Goal: Task Accomplishment & Management: Use online tool/utility

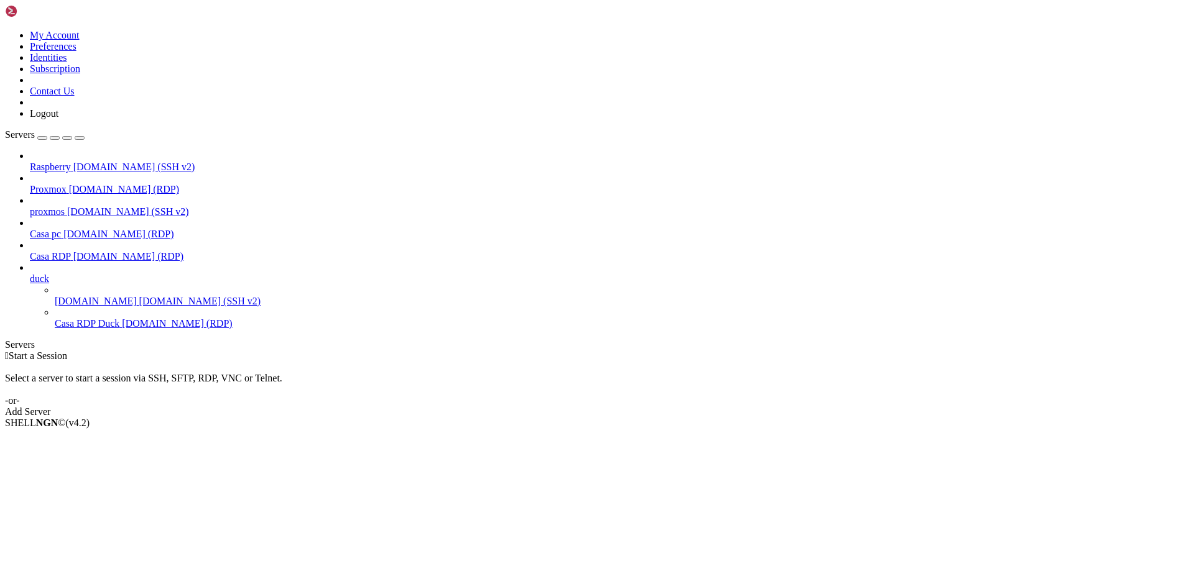
click at [73, 251] on span "[DOMAIN_NAME] (RDP)" at bounding box center [128, 256] width 110 height 11
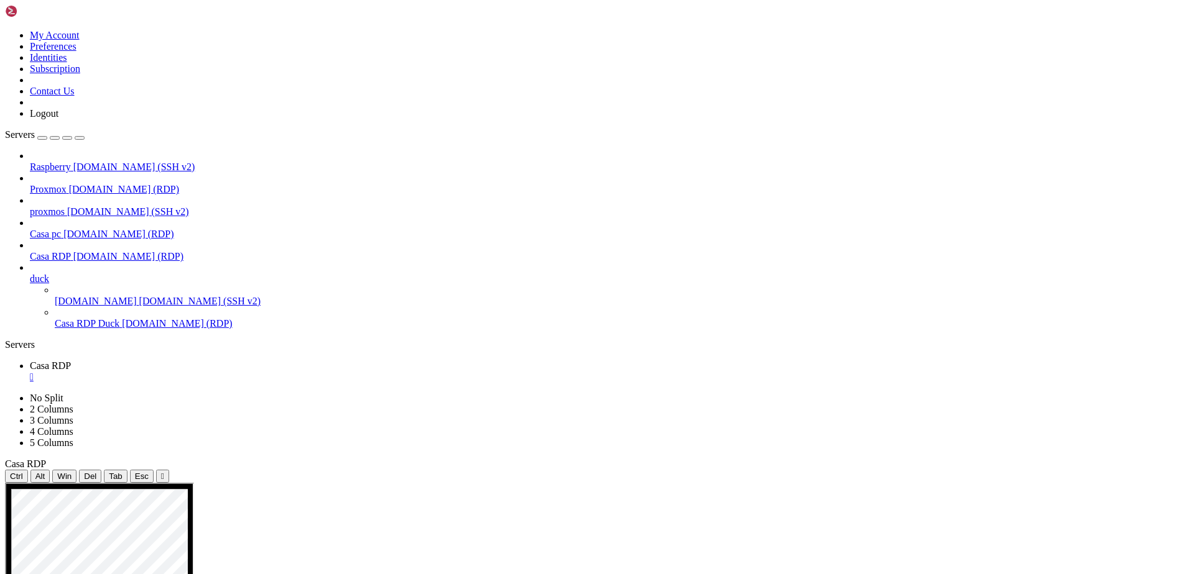
drag, startPoint x: 241, startPoint y: 807, endPoint x: 28, endPoint y: 513, distance: 363.2
